Goal: Transaction & Acquisition: Purchase product/service

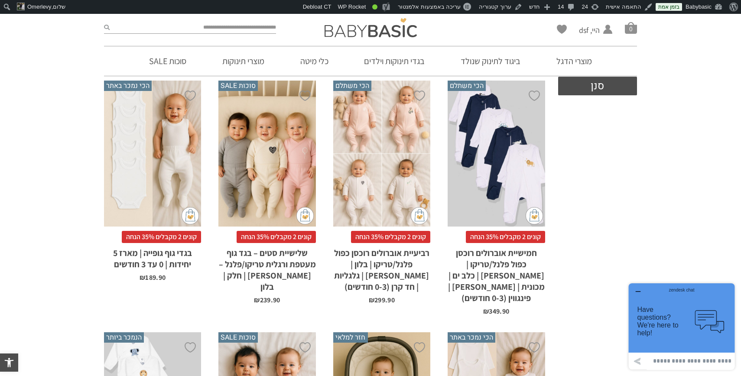
scroll to position [400, 0]
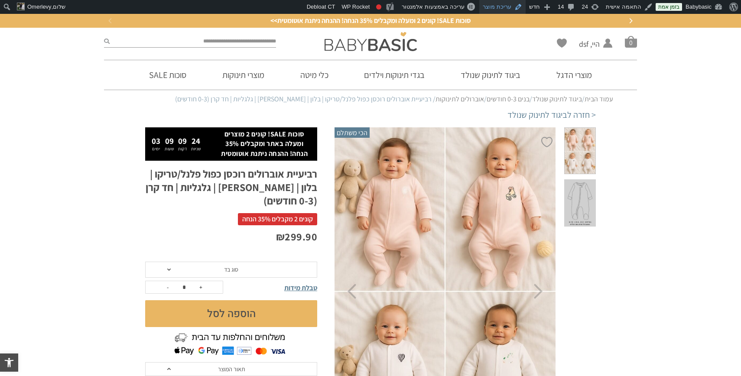
click at [501, 9] on link "עריכת מוצר" at bounding box center [502, 7] width 46 height 14
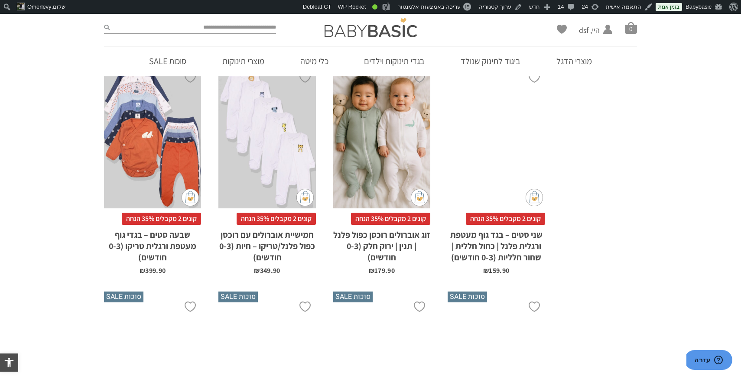
scroll to position [2590, 0]
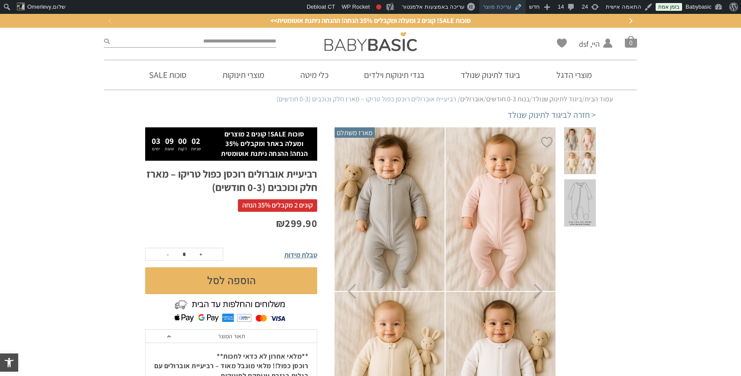
click at [506, 10] on link "עריכת מוצר" at bounding box center [502, 7] width 46 height 14
